Goal: Find specific page/section: Find specific page/section

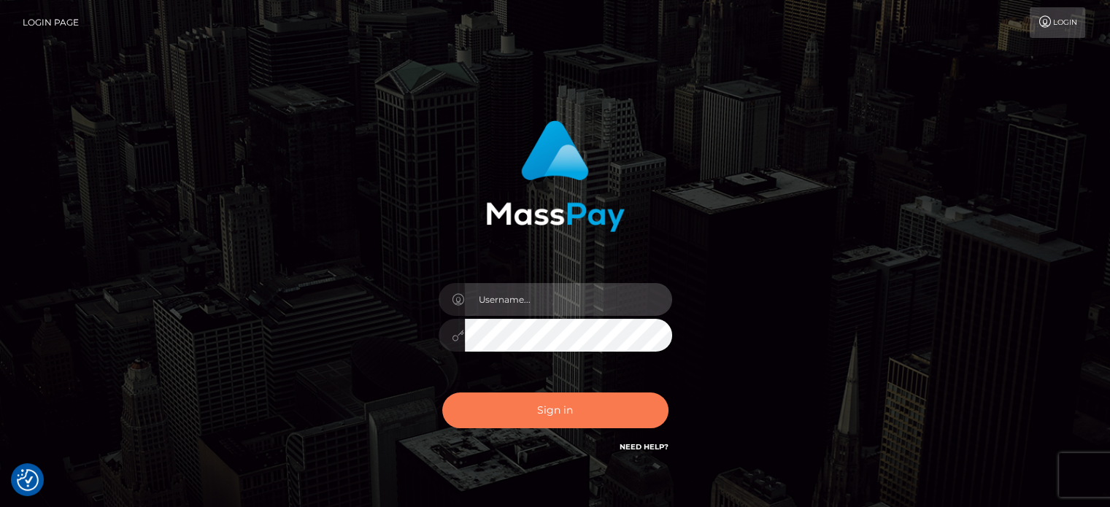
type input "[PERSON_NAME].Ace"
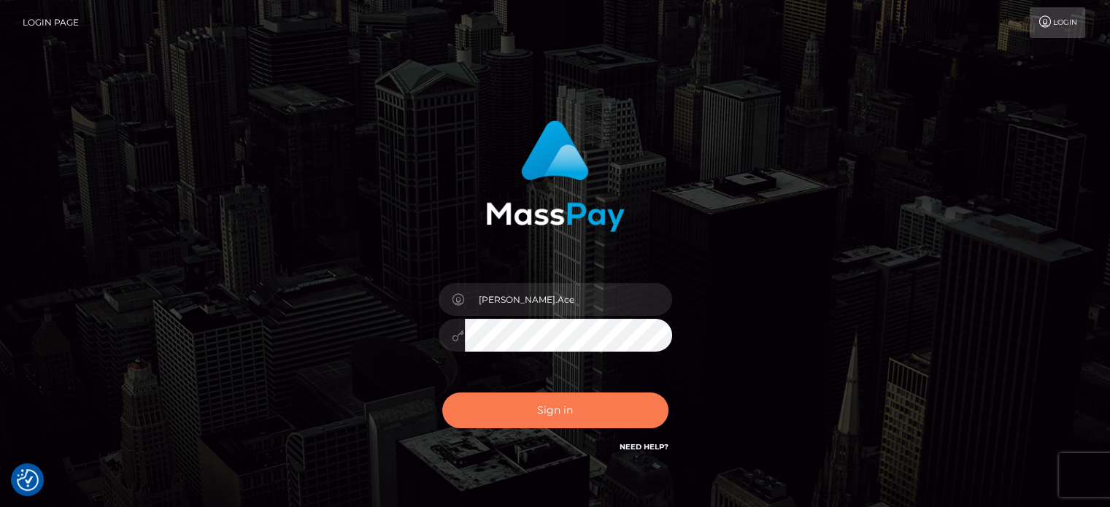
click at [616, 407] on button "Sign in" at bounding box center [555, 411] width 226 height 36
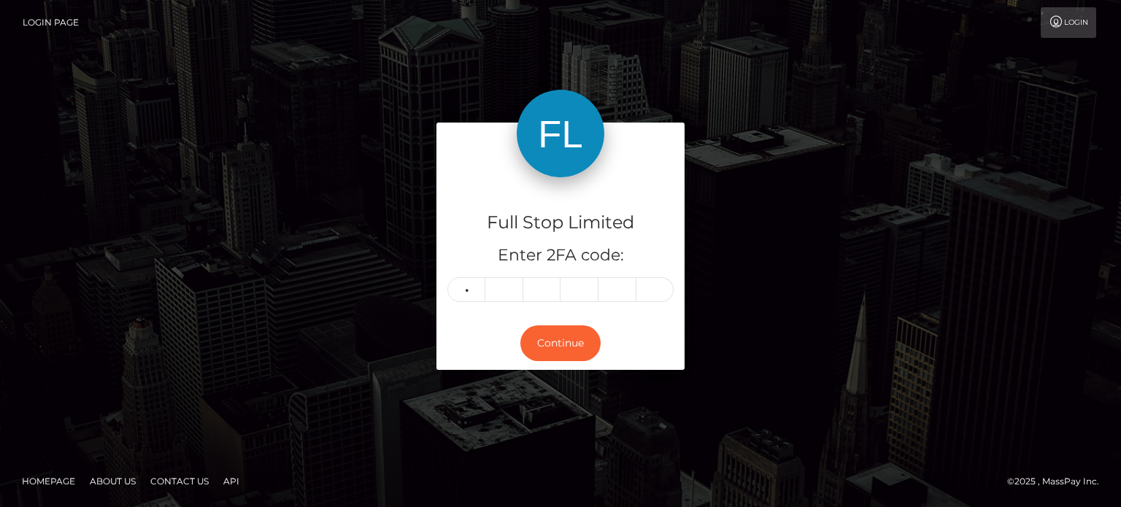
type input "1"
type input "0"
type input "4"
type input "2"
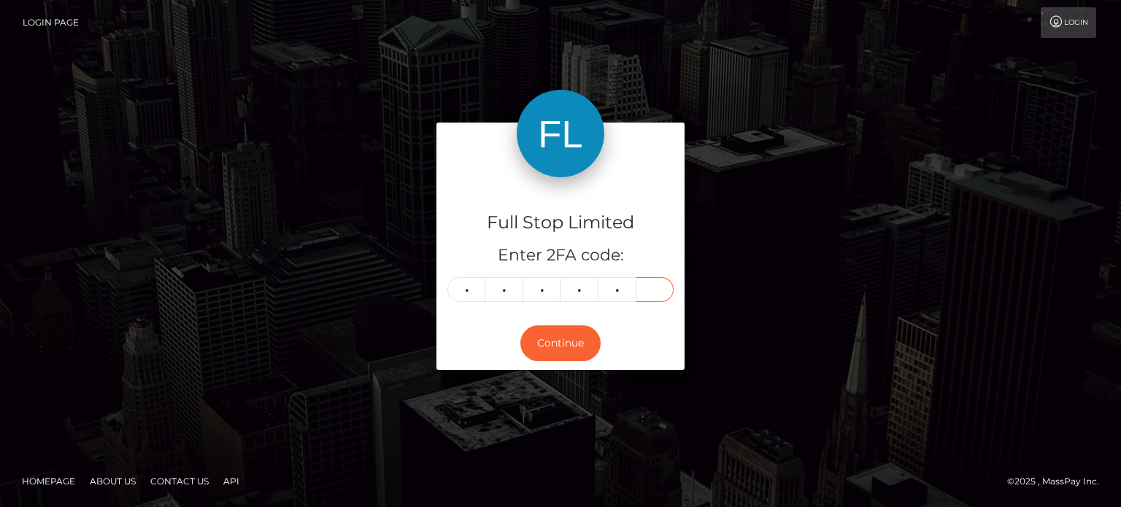
type input "0"
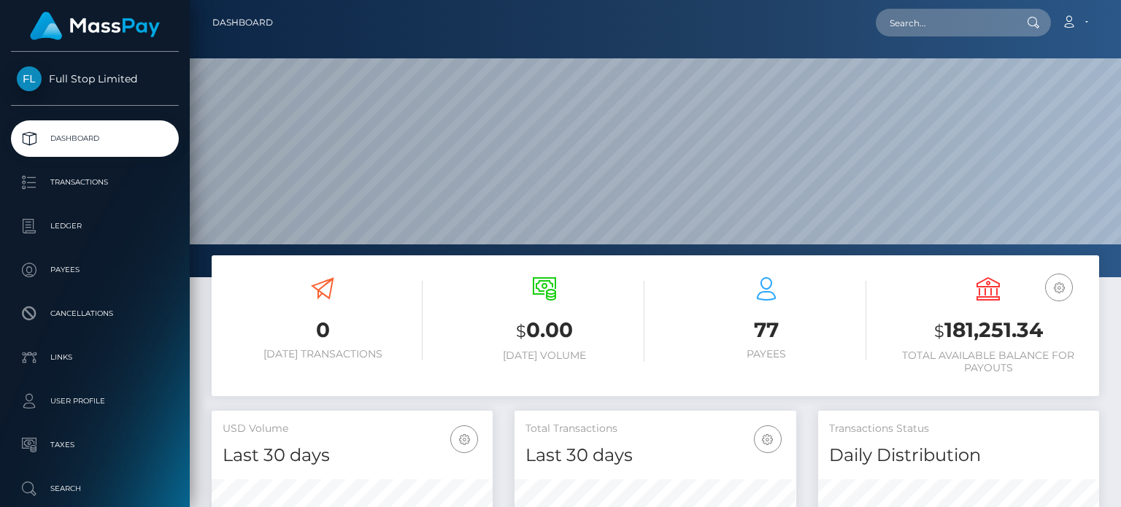
scroll to position [258, 280]
click at [937, 20] on input "text" at bounding box center [944, 23] width 137 height 28
paste input "5052"
click at [901, 34] on input "5052" at bounding box center [944, 23] width 137 height 28
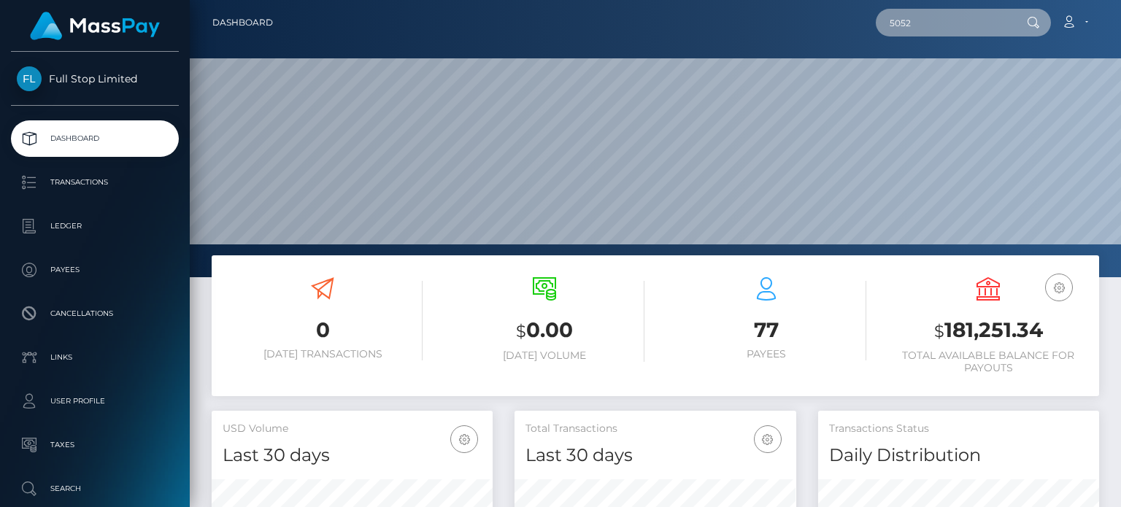
paste input "33895824"
click at [985, 28] on input "33895824" at bounding box center [944, 23] width 137 height 28
type input "33895824"
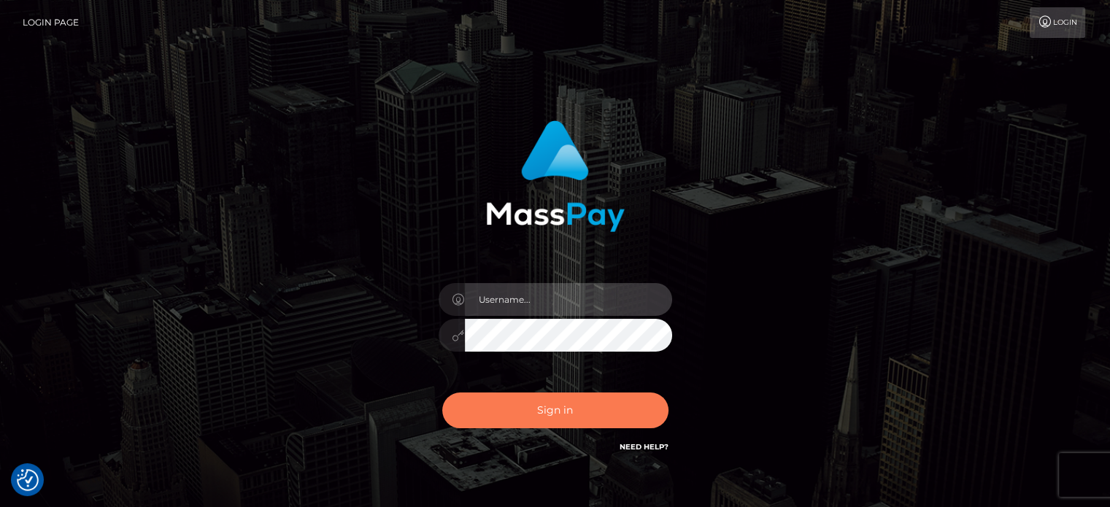
type input "[PERSON_NAME].Ace"
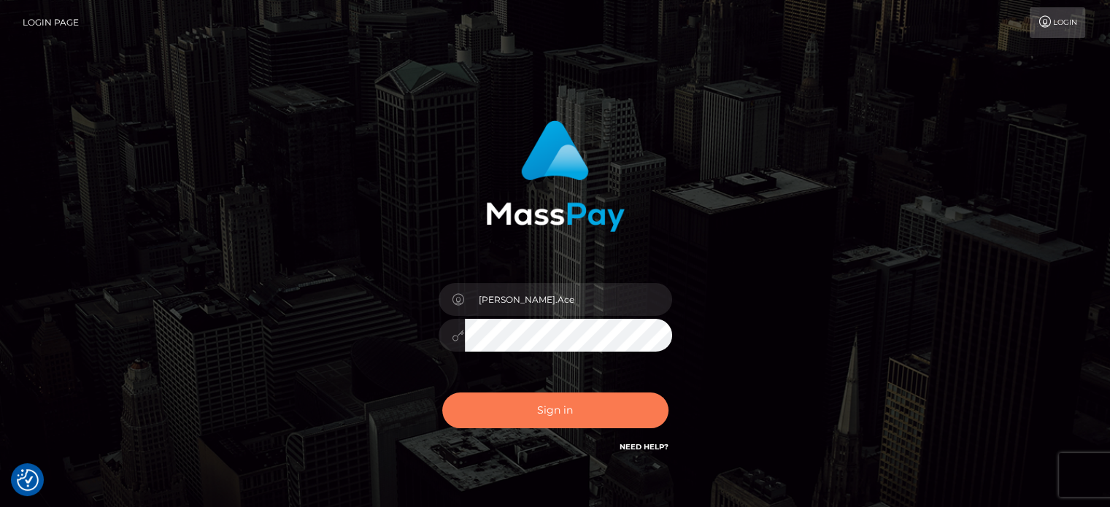
click at [619, 404] on button "Sign in" at bounding box center [555, 411] width 226 height 36
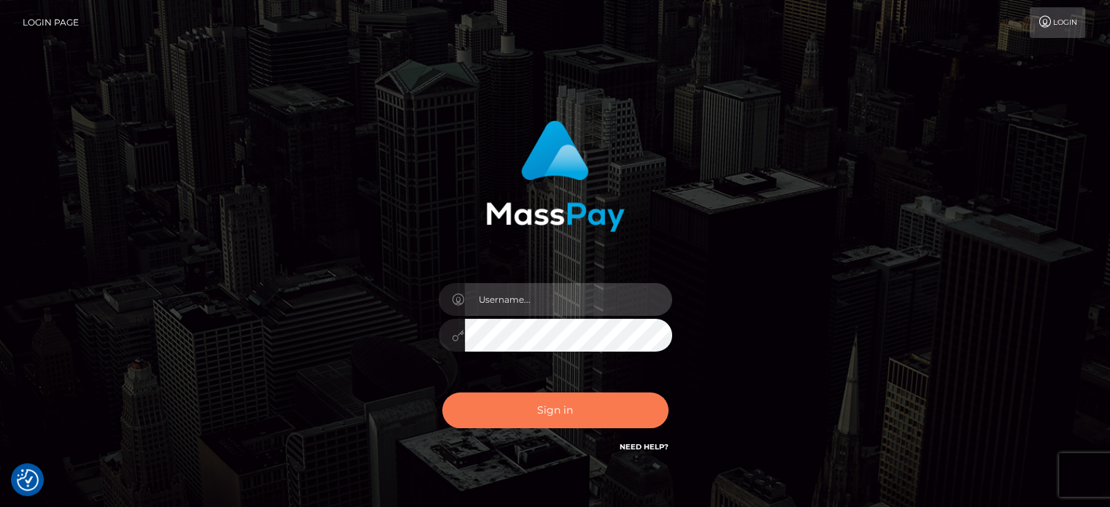
type input "[PERSON_NAME].Ace"
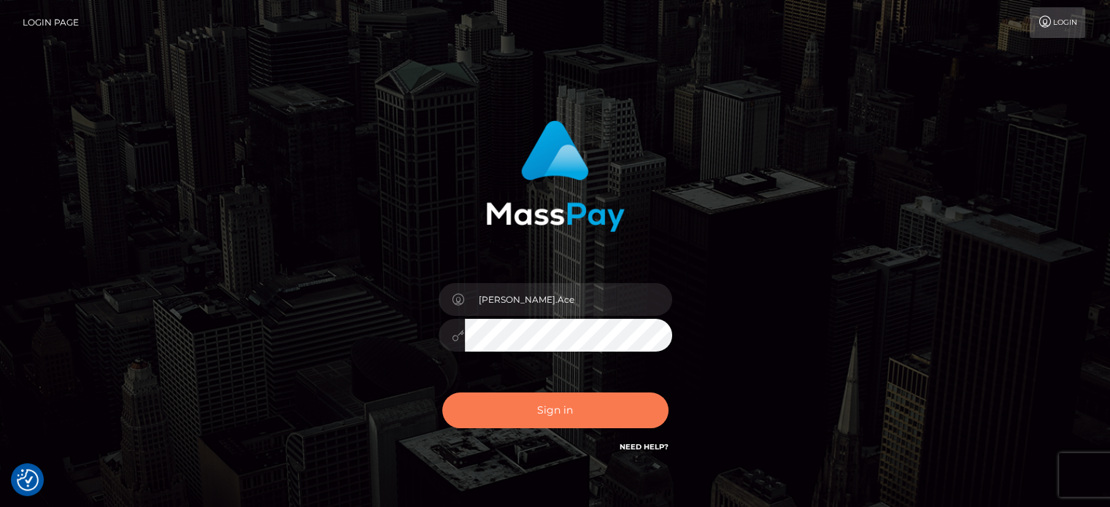
click at [571, 410] on button "Sign in" at bounding box center [555, 411] width 226 height 36
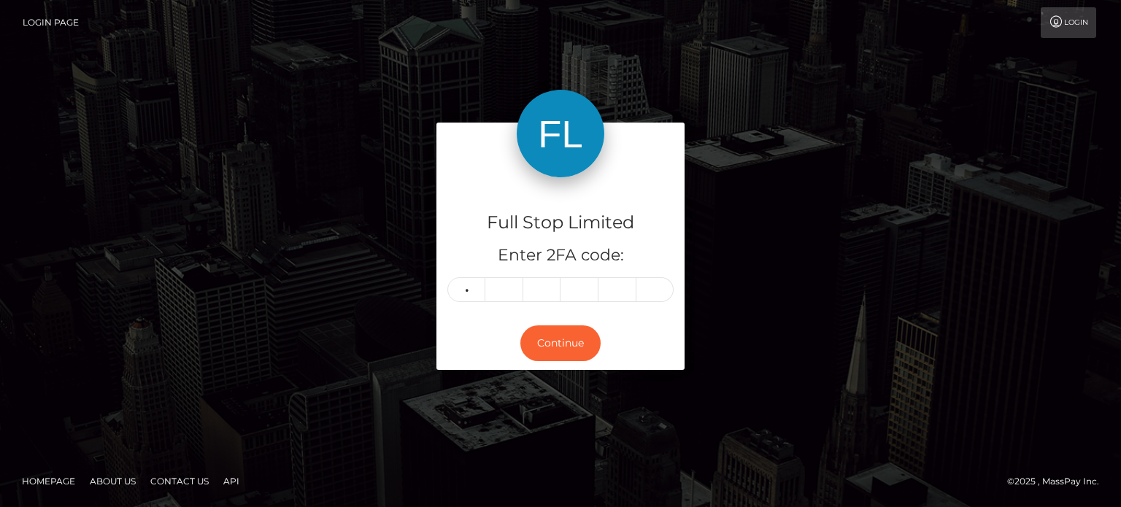
type input "4"
type input "7"
type input "8"
type input "5"
type input "1"
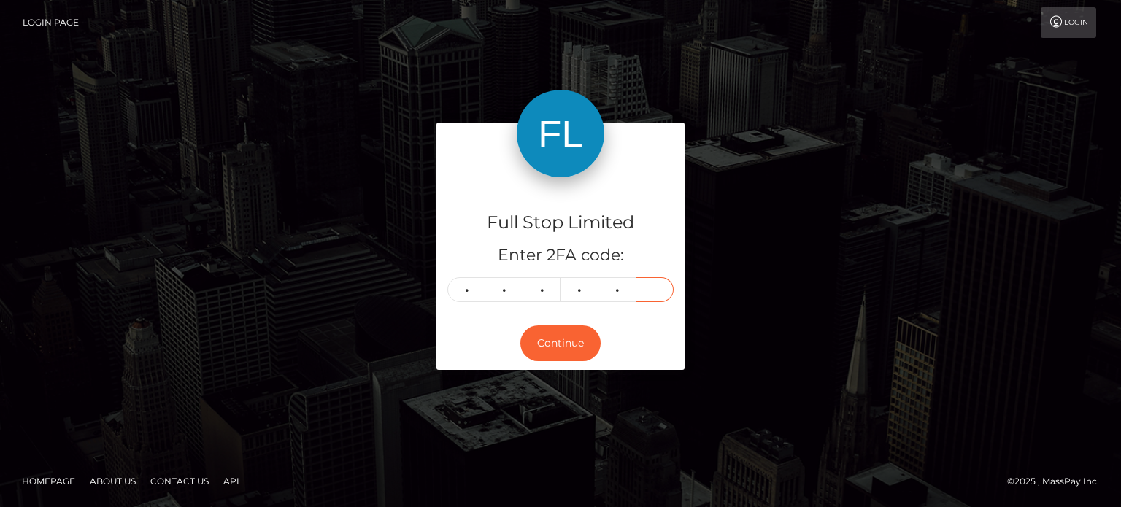
type input "5"
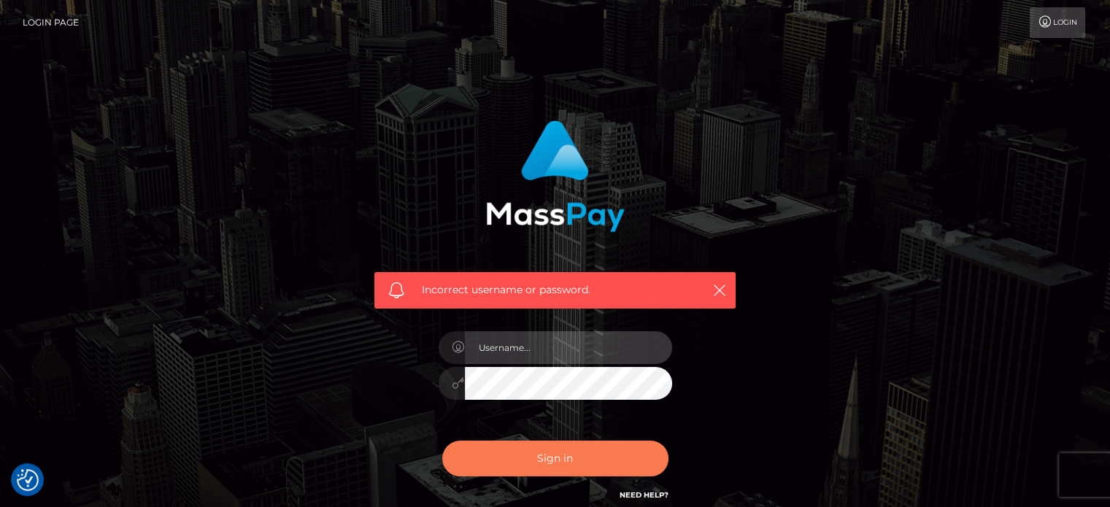
type input "[PERSON_NAME].Ace"
click at [537, 450] on button "Sign in" at bounding box center [555, 459] width 226 height 36
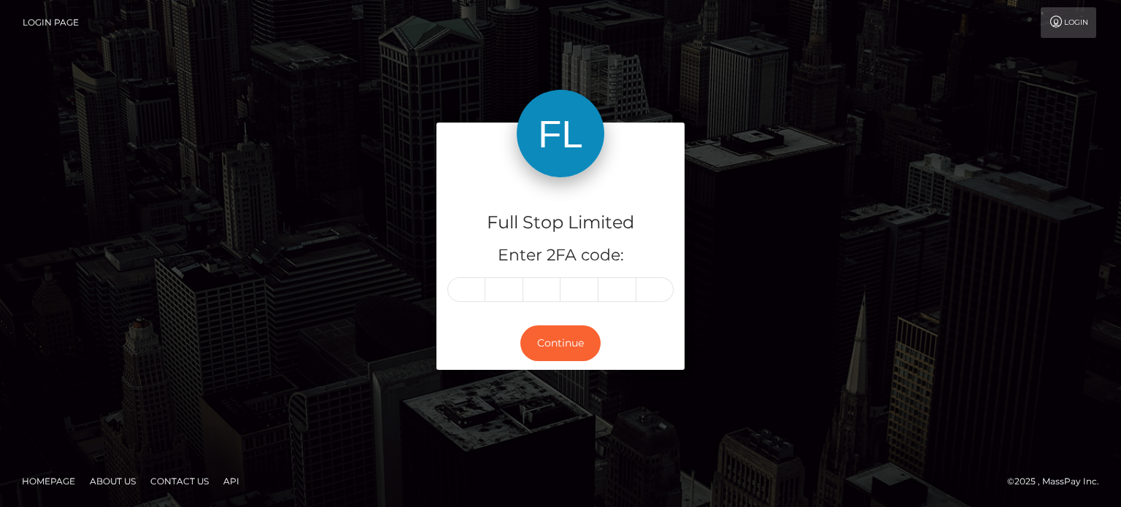
click at [461, 283] on input "text" at bounding box center [466, 289] width 38 height 25
type input "8"
type input "2"
type input "5"
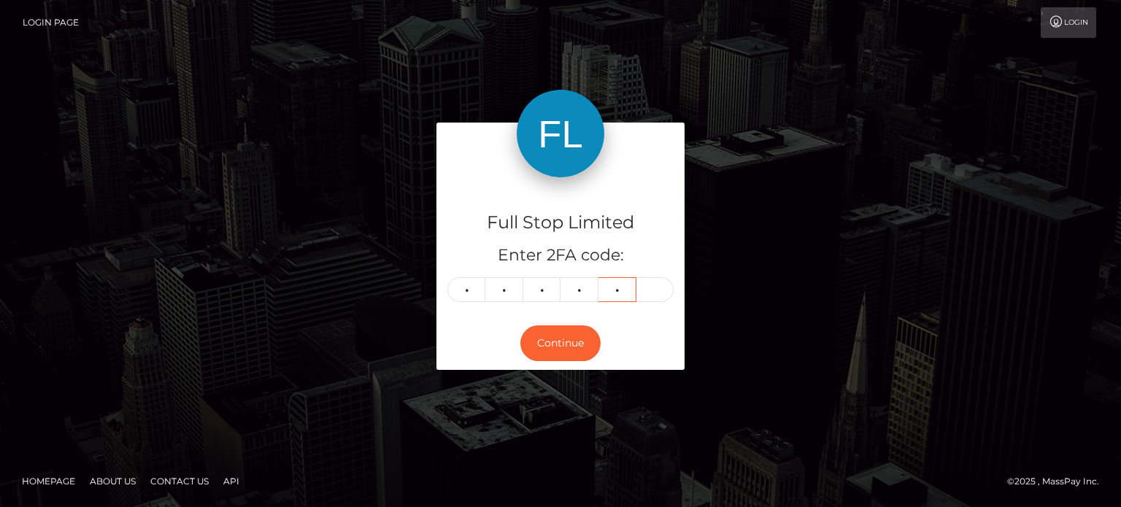
type input "1"
type input "5"
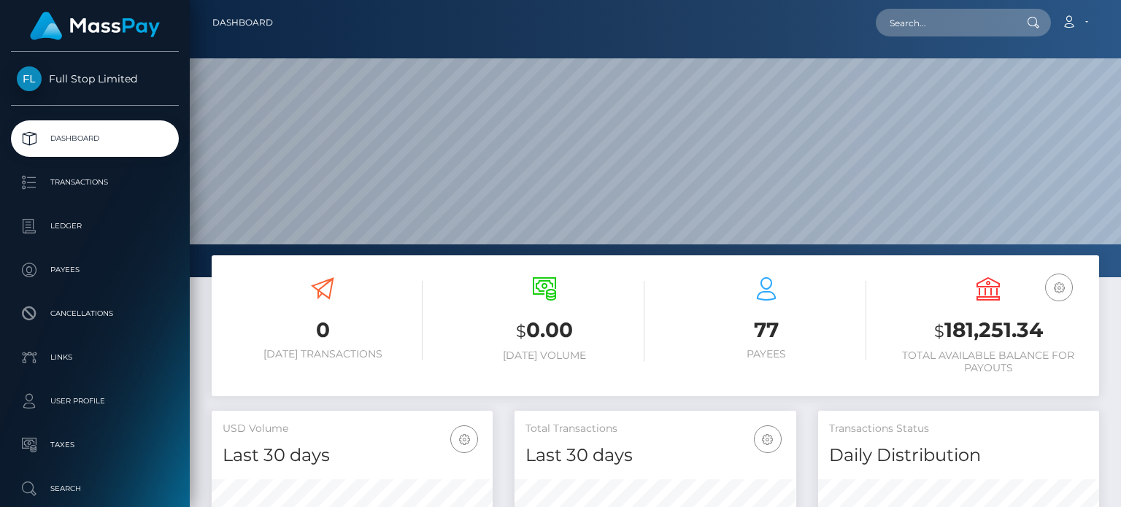
scroll to position [258, 280]
click at [952, 28] on input "text" at bounding box center [944, 23] width 137 height 28
paste input "5012"
drag, startPoint x: 889, startPoint y: 34, endPoint x: 896, endPoint y: 28, distance: 9.3
click at [889, 34] on input "5012" at bounding box center [944, 23] width 137 height 28
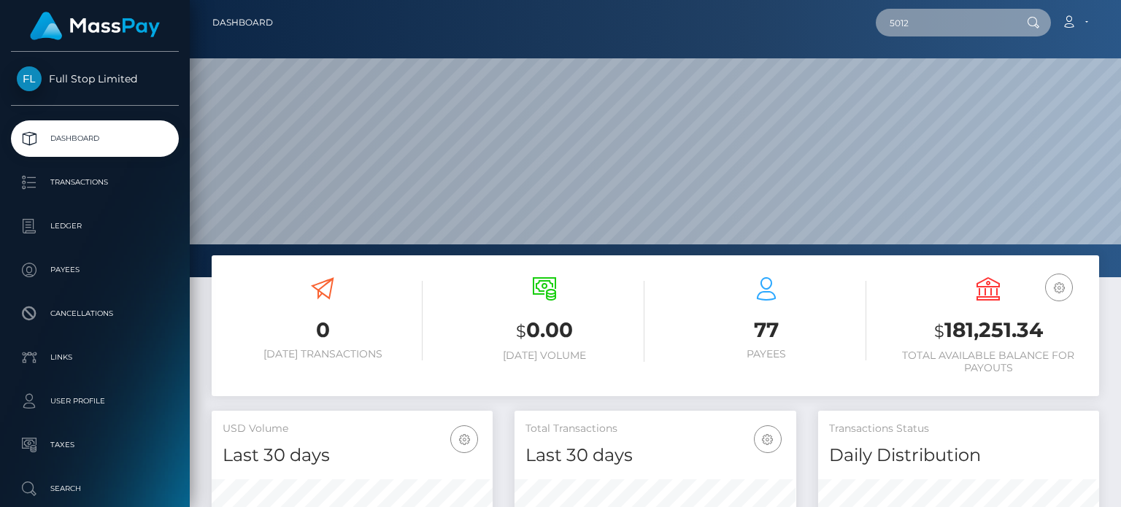
click at [901, 25] on input "5012" at bounding box center [944, 23] width 137 height 28
paste input "33105906"
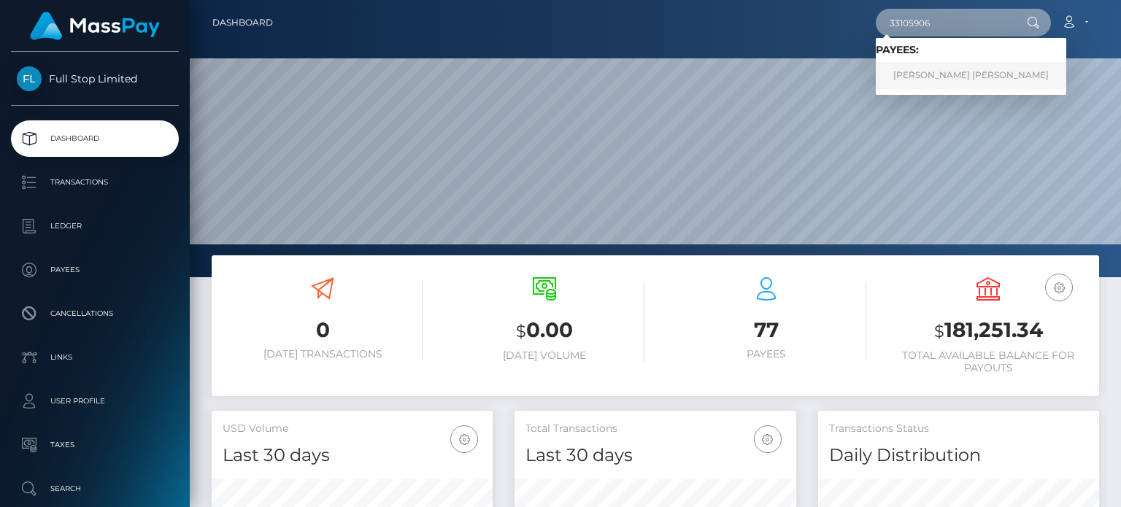
type input "33105906"
click at [947, 69] on link "ADRIAN JAMES HERNANDEZ" at bounding box center [971, 75] width 190 height 27
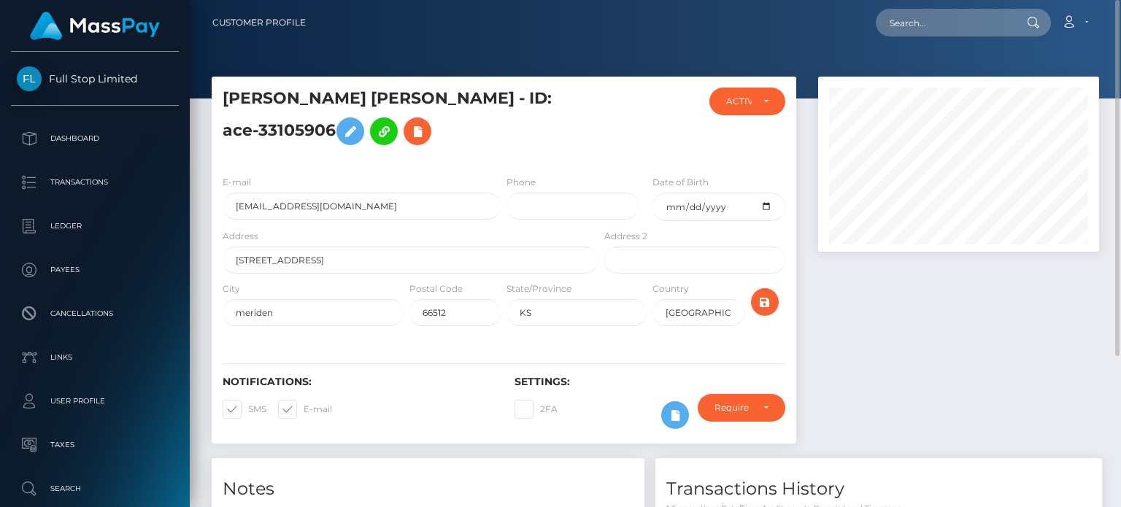
scroll to position [216, 0]
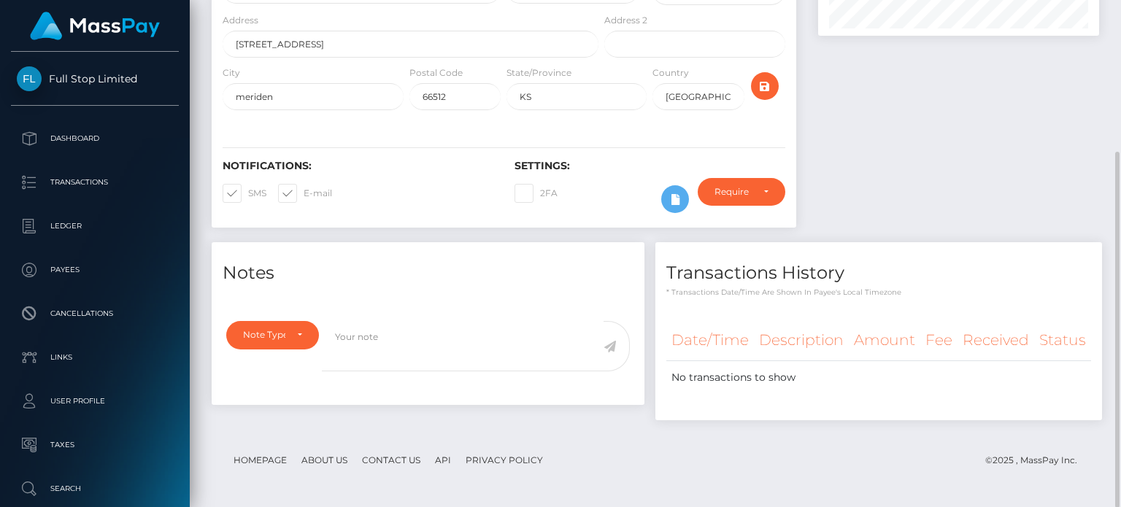
click at [996, 196] on div at bounding box center [958, 52] width 303 height 382
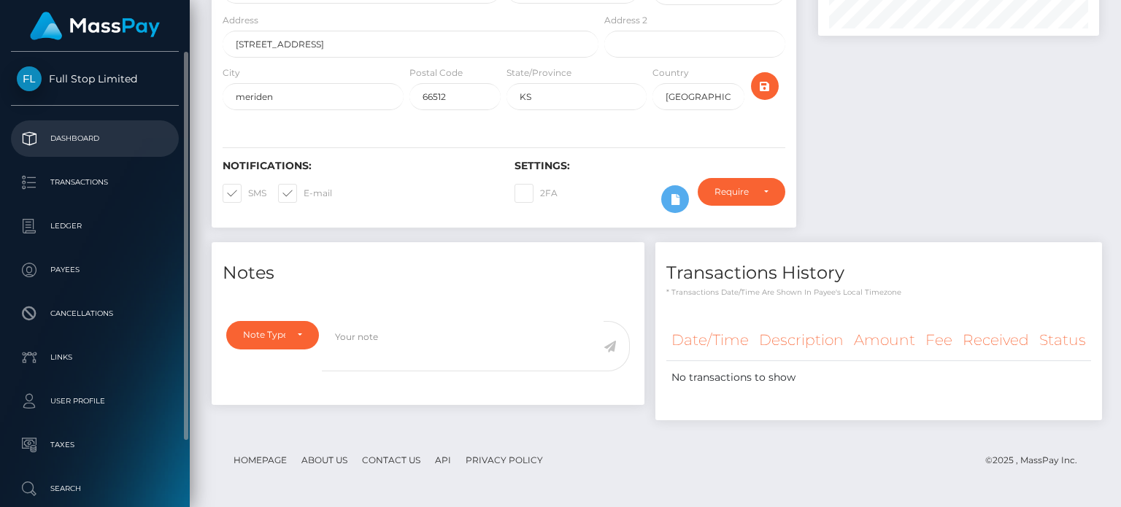
click at [80, 139] on p "Dashboard" at bounding box center [95, 139] width 156 height 22
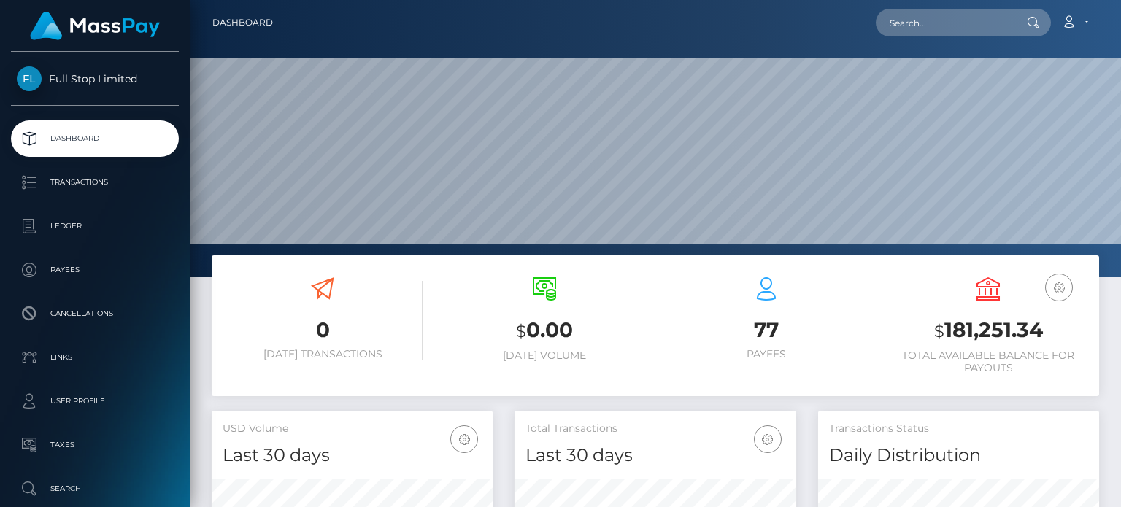
scroll to position [290, 0]
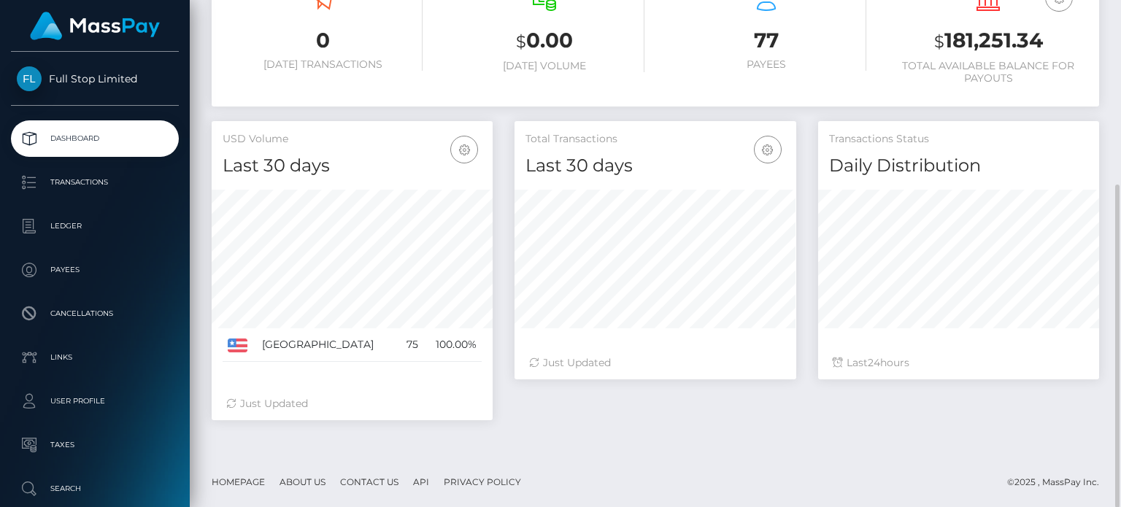
click at [730, 461] on footer "Homepage About Us Contact Us API Privacy Policy © 2025 , MassPay Inc." at bounding box center [655, 482] width 931 height 51
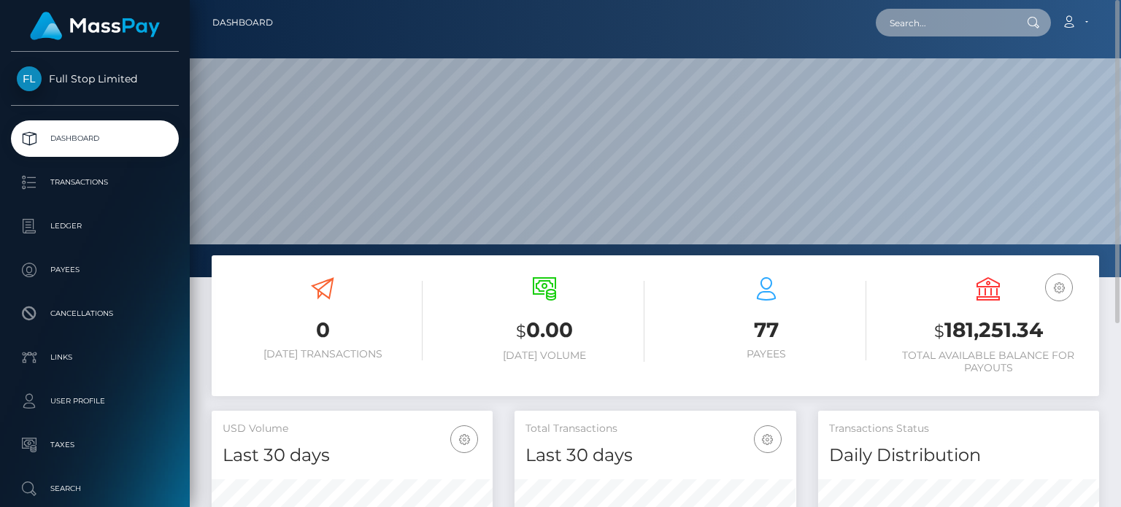
click at [998, 28] on input "text" at bounding box center [944, 23] width 137 height 28
paste input "5012"
click at [898, 22] on input "5012" at bounding box center [944, 23] width 137 height 28
paste input "35"
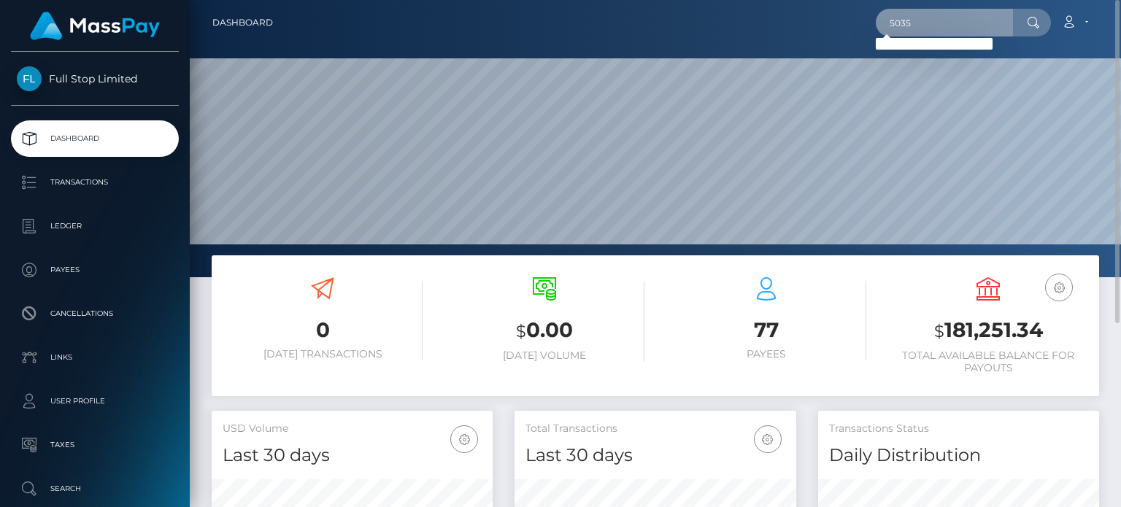
click at [893, 26] on input "5035" at bounding box center [944, 23] width 137 height 28
paste input "33105906"
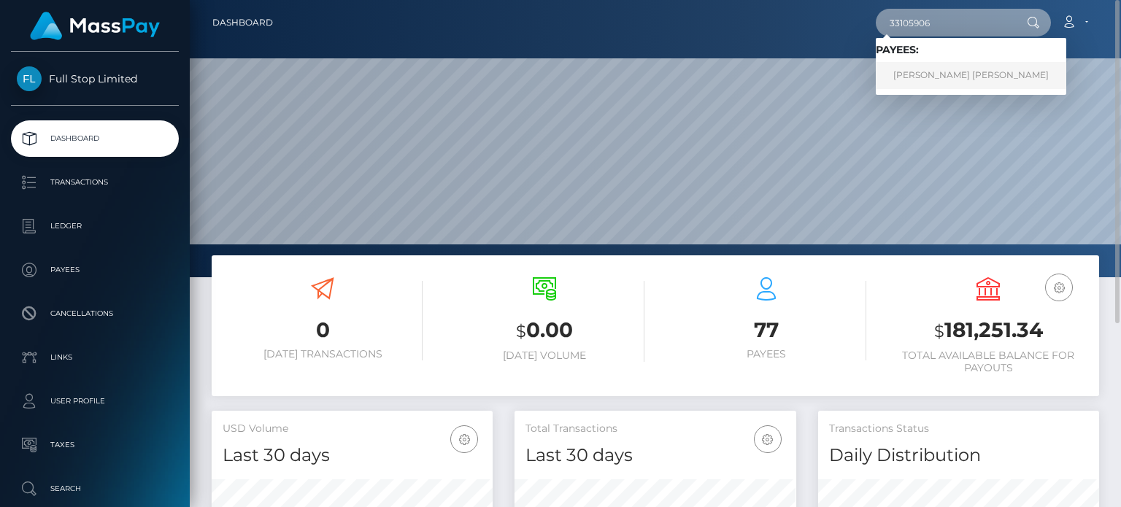
type input "33105906"
click at [924, 68] on link "ADRIAN JAMES HERNANDEZ" at bounding box center [971, 75] width 190 height 27
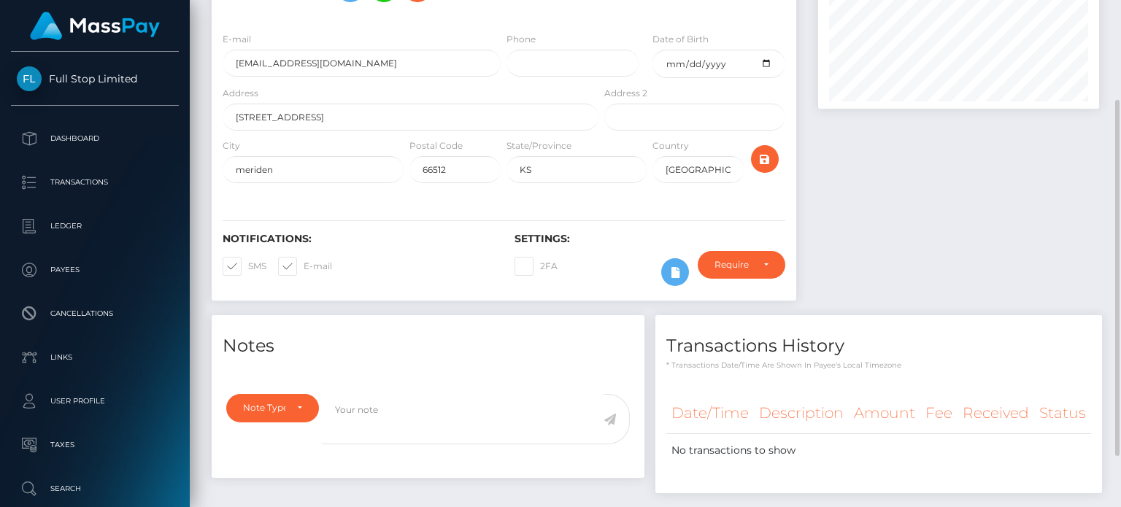
scroll to position [216, 0]
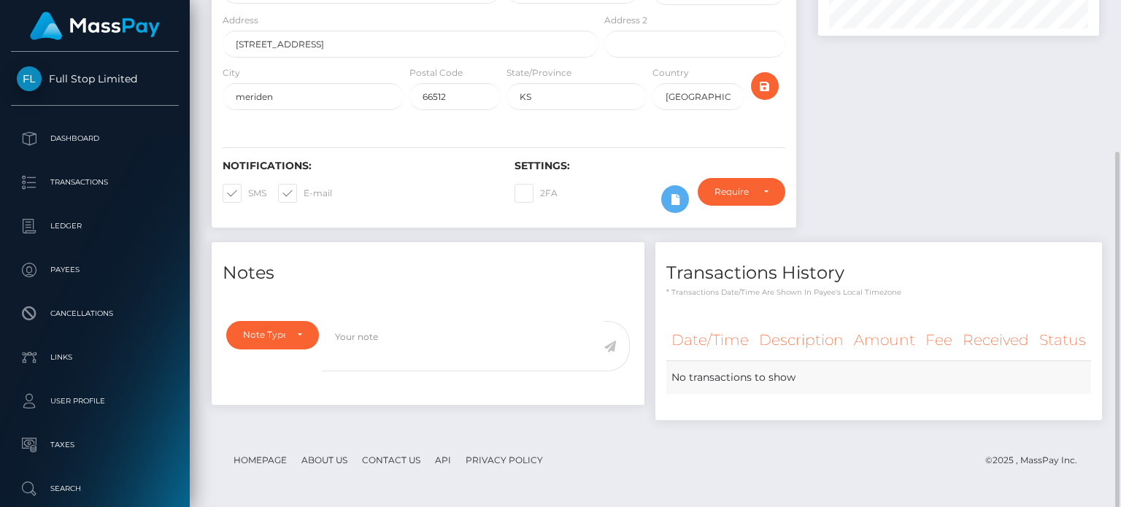
click at [797, 385] on td "No transactions to show" at bounding box center [878, 378] width 425 height 34
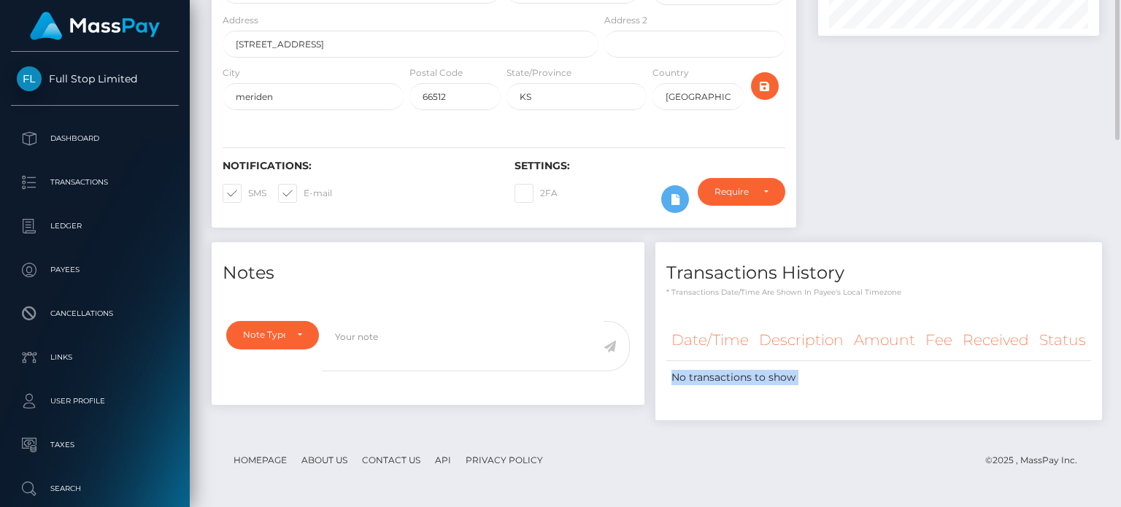
scroll to position [0, 0]
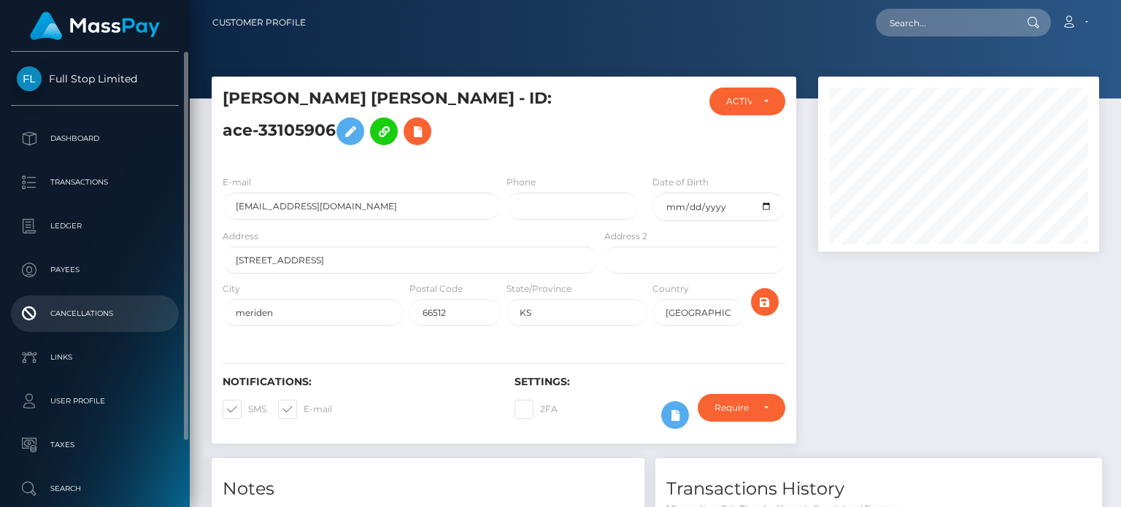
click at [70, 320] on p "Cancellations" at bounding box center [95, 314] width 156 height 22
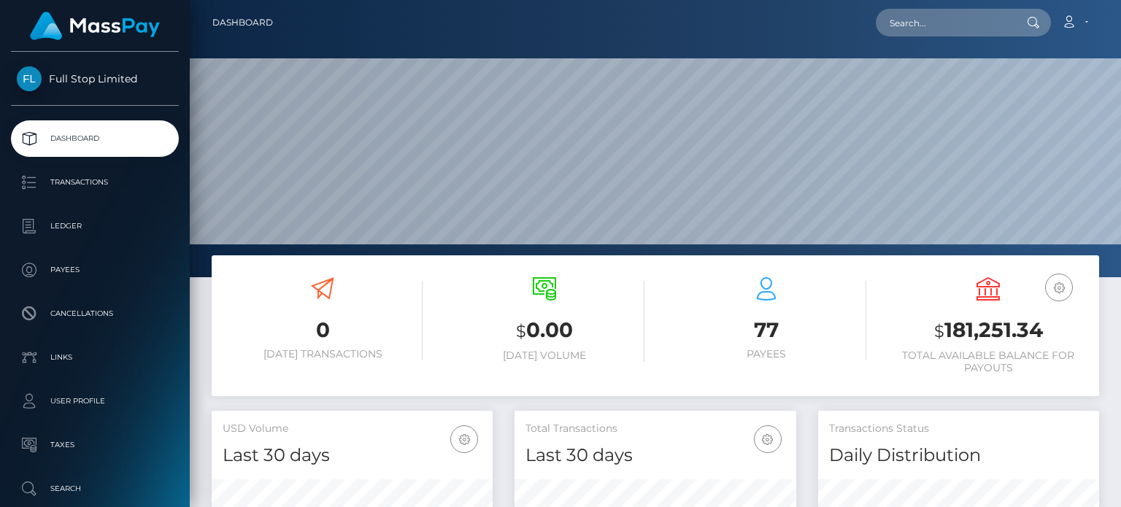
scroll to position [258, 280]
